Goal: Information Seeking & Learning: Learn about a topic

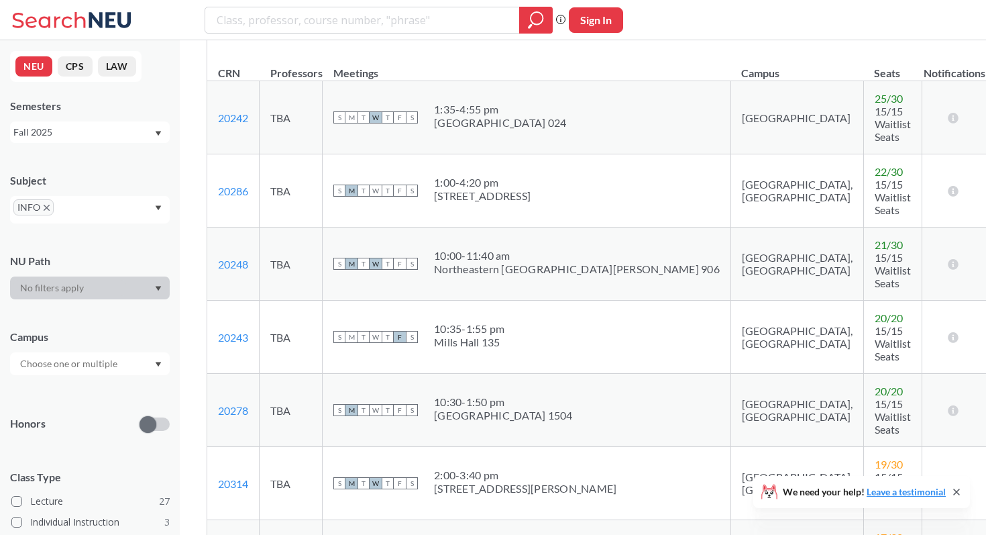
scroll to position [630, 0]
click at [442, 247] on div "S M T W T F S 10:00 - 11:40 am Northeastern San Jose 906" at bounding box center [526, 262] width 386 height 30
click at [449, 247] on div "10:00 - 11:40 am" at bounding box center [577, 253] width 286 height 13
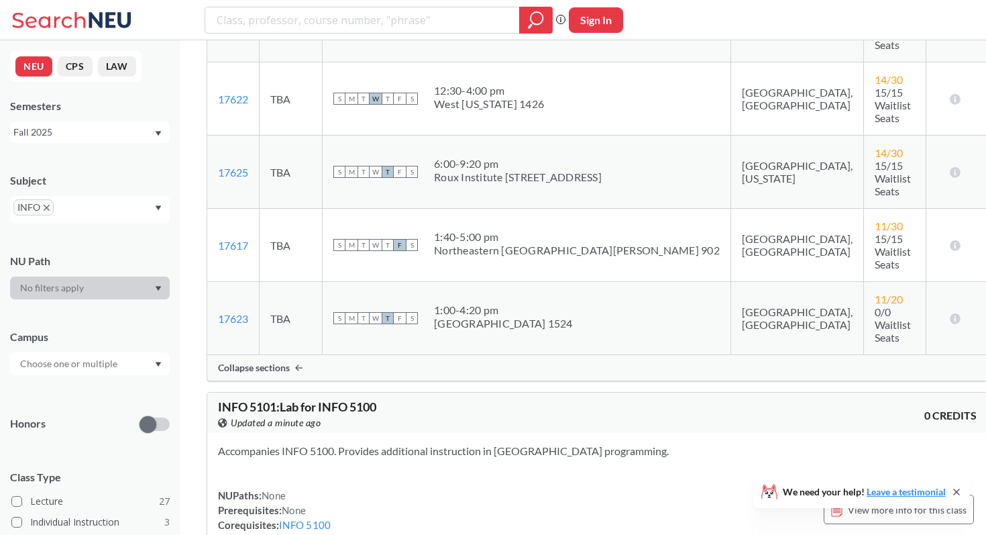
scroll to position [2072, 0]
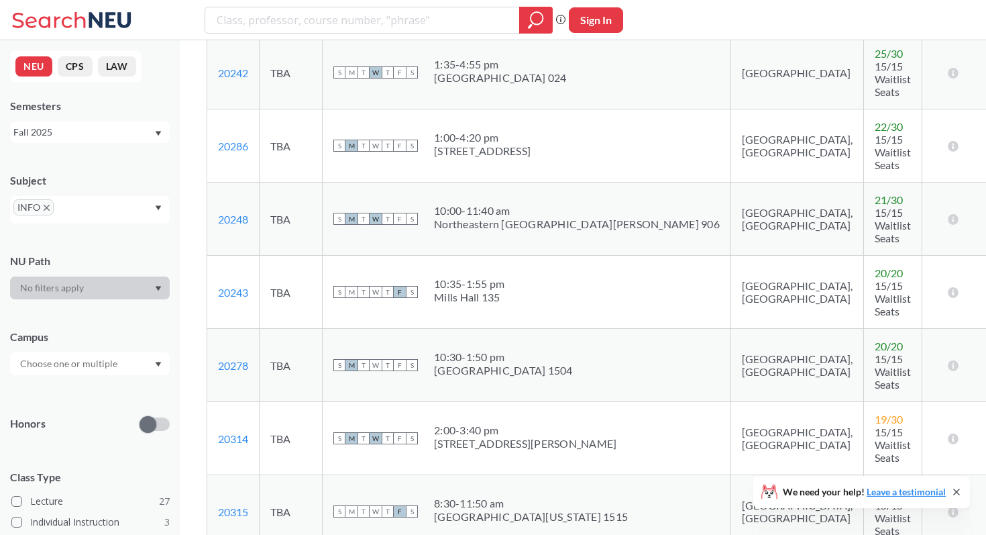
scroll to position [672, 0]
click at [232, 213] on link "20248" at bounding box center [233, 219] width 30 height 13
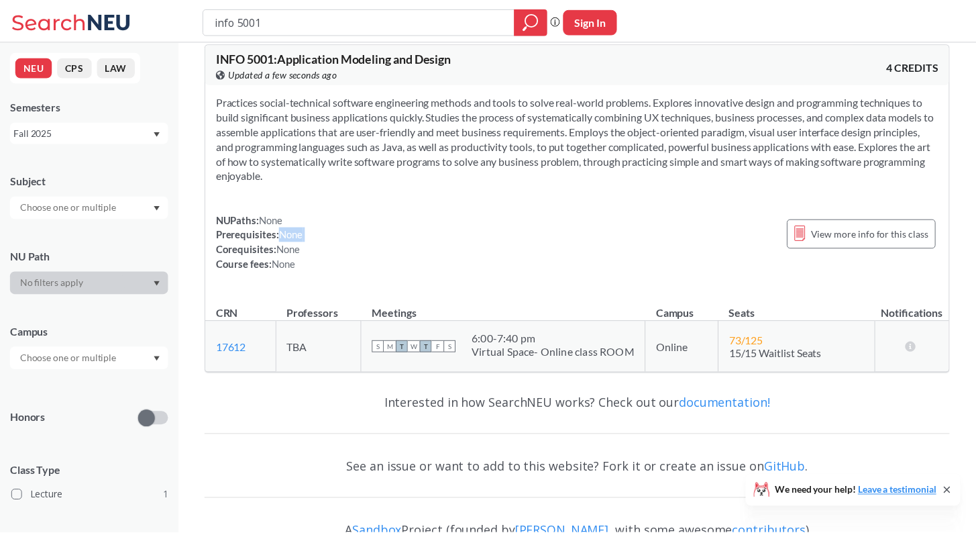
scroll to position [17, 0]
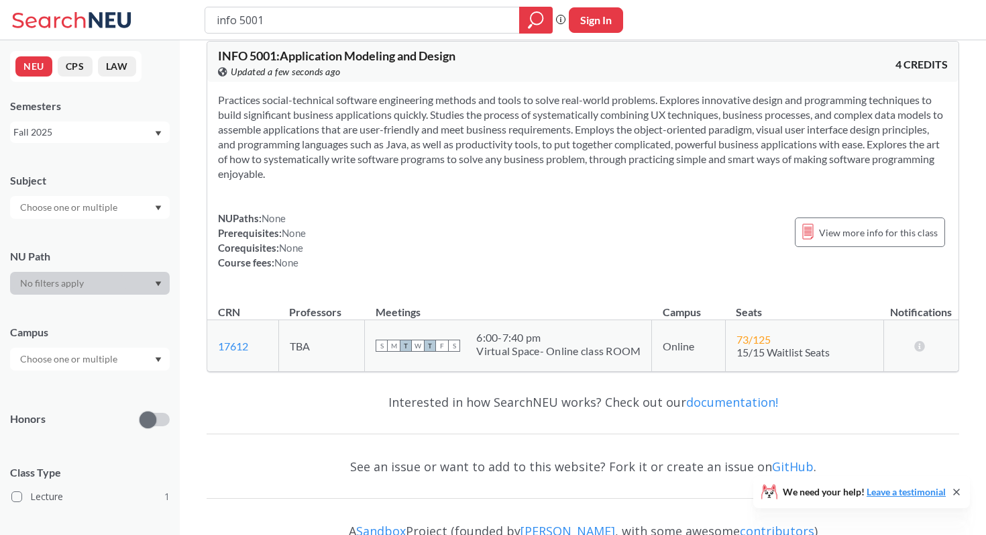
click at [498, 149] on section "Practices social-technical software engineering methods and tools to solve real…" at bounding box center [583, 137] width 730 height 89
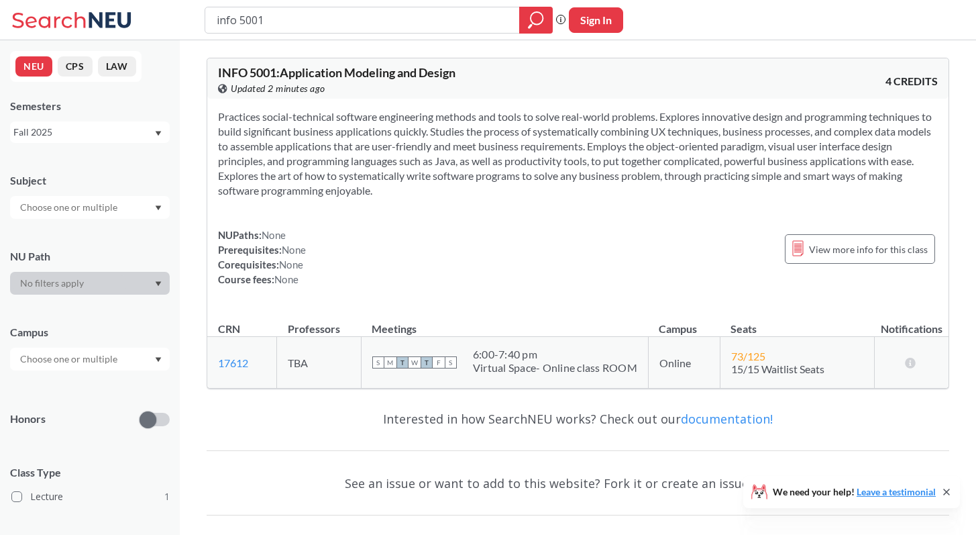
scroll to position [70, 0]
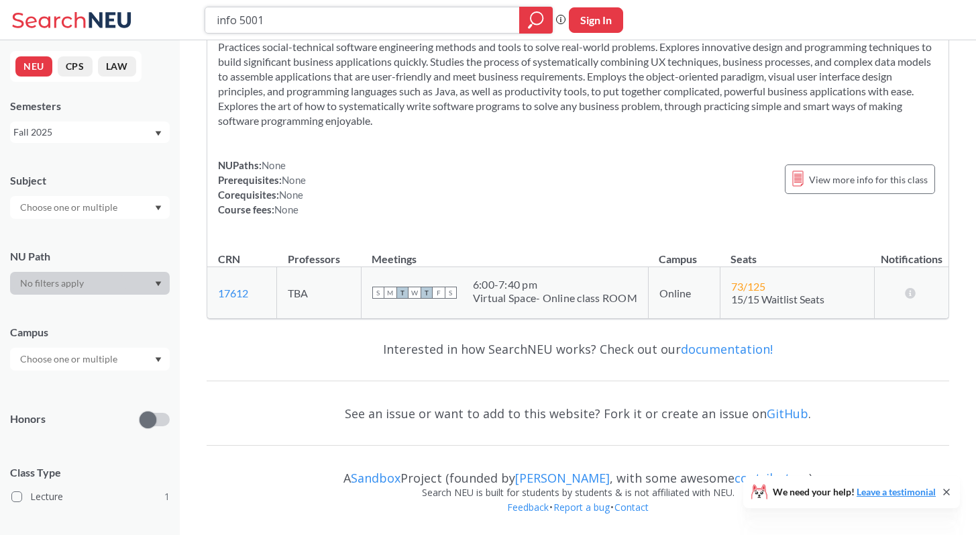
click at [324, 20] on input "info 5001" at bounding box center [362, 20] width 294 height 23
type input "info 5002"
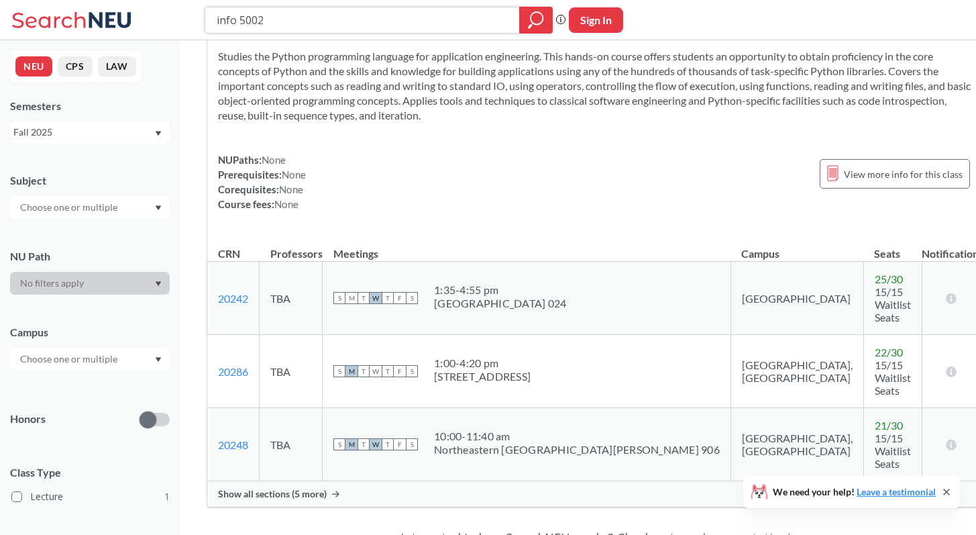
scroll to position [118, 0]
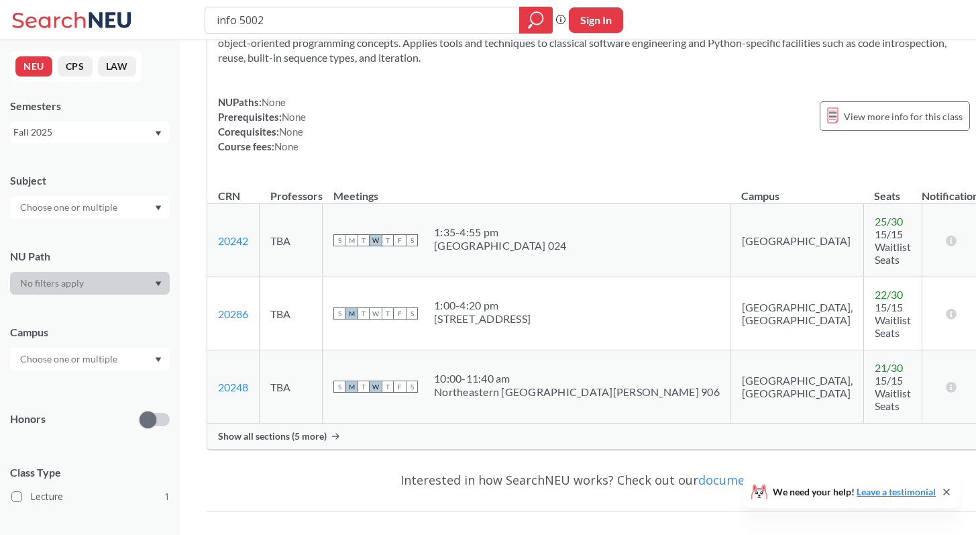
click at [298, 430] on span "Show all sections (5 more)" at bounding box center [272, 436] width 109 height 12
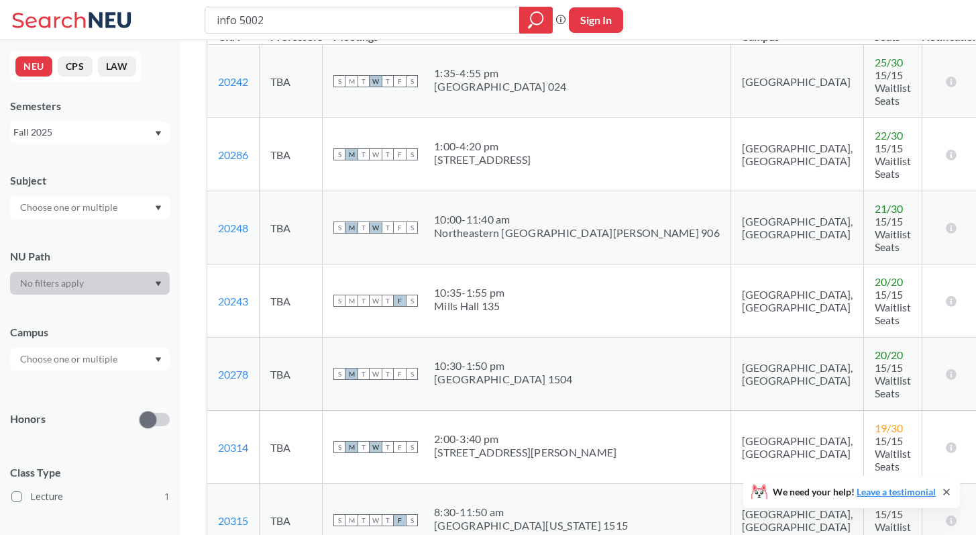
scroll to position [267, 0]
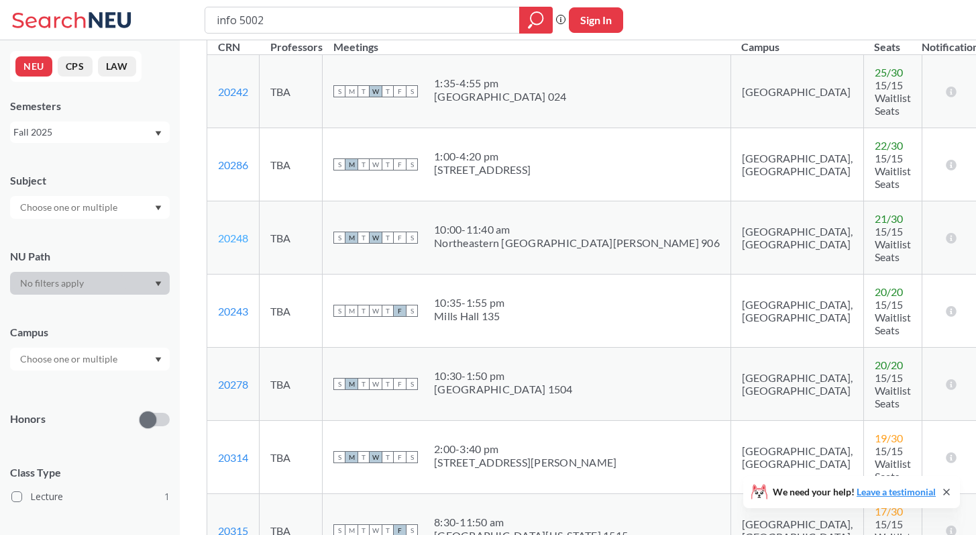
click at [239, 231] on link "20248" at bounding box center [233, 237] width 30 height 13
